Goal: Check status: Check status

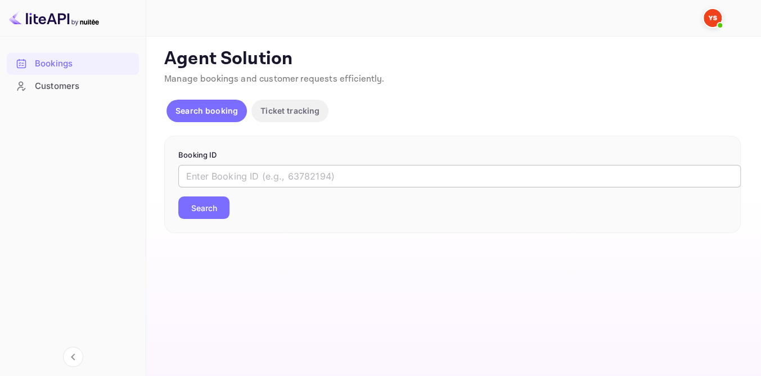
click at [290, 173] on input "text" at bounding box center [459, 176] width 562 height 22
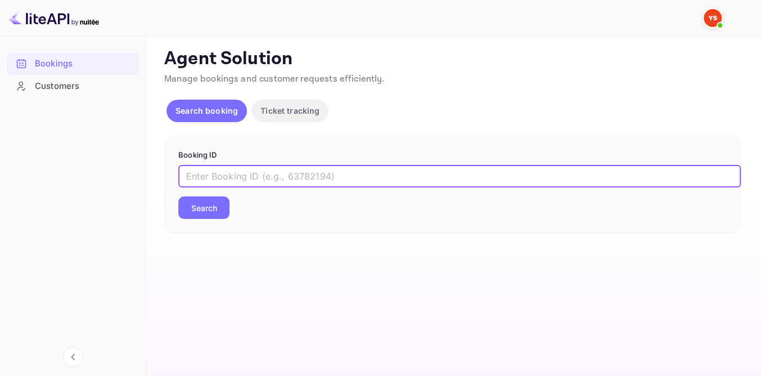
paste input "9383705"
type input "9383705"
click at [178, 196] on button "Search" at bounding box center [203, 207] width 51 height 22
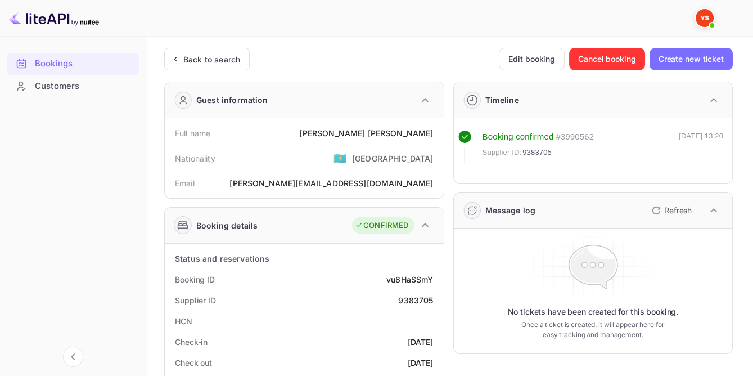
click at [403, 130] on div "[PERSON_NAME]" at bounding box center [366, 133] width 134 height 12
copy div "[PERSON_NAME]"
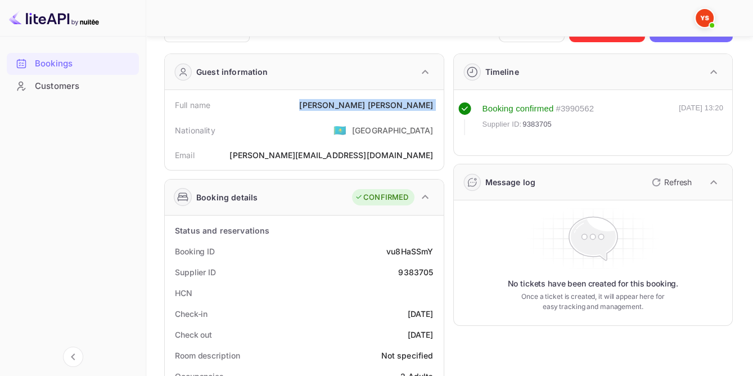
scroll to position [51, 0]
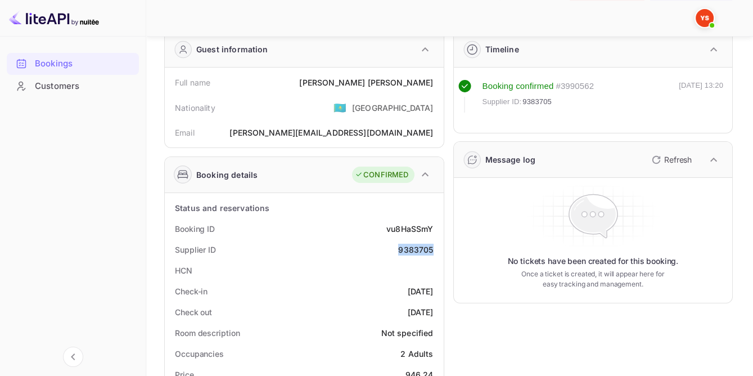
drag, startPoint x: 399, startPoint y: 243, endPoint x: 434, endPoint y: 248, distance: 35.8
click at [434, 248] on div "Supplier ID 9383705" at bounding box center [304, 249] width 270 height 21
copy div "9383705"
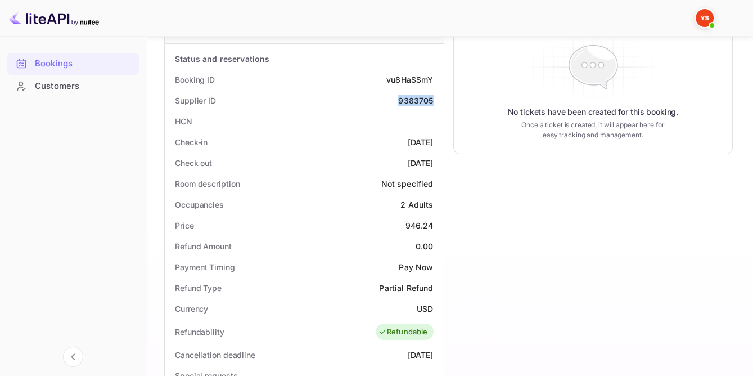
scroll to position [204, 0]
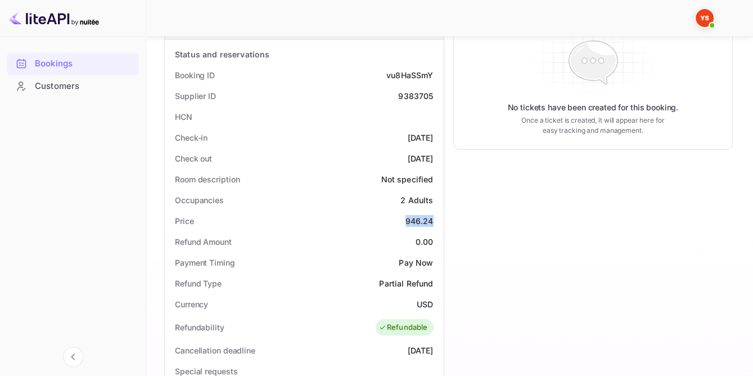
drag, startPoint x: 402, startPoint y: 218, endPoint x: 435, endPoint y: 219, distance: 32.6
click at [435, 219] on div "Price 946.24" at bounding box center [304, 220] width 270 height 21
copy div "946.24"
